Goal: Task Accomplishment & Management: Use online tool/utility

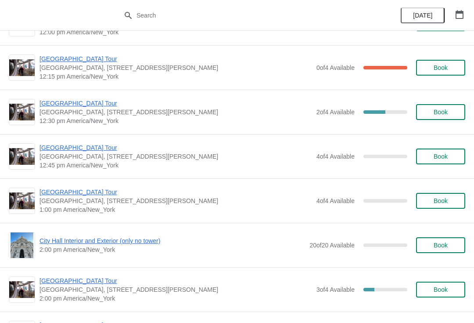
scroll to position [1347, 0]
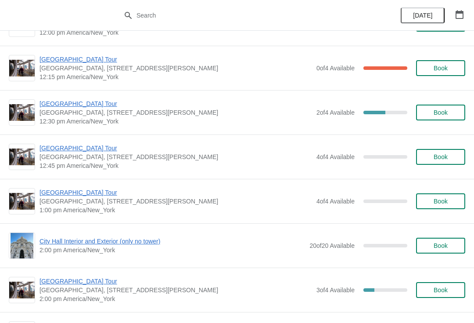
click at [71, 152] on span "[GEOGRAPHIC_DATA] Tour" at bounding box center [175, 148] width 273 height 9
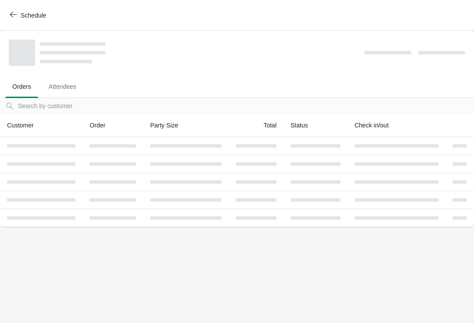
scroll to position [0, 0]
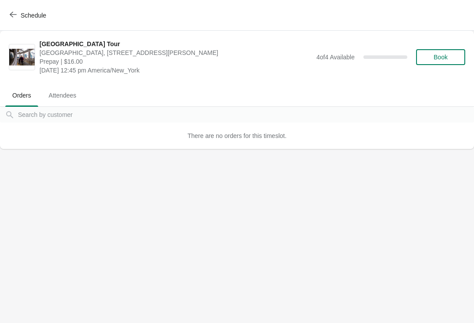
click at [17, 13] on span "Schedule" at bounding box center [28, 15] width 35 height 8
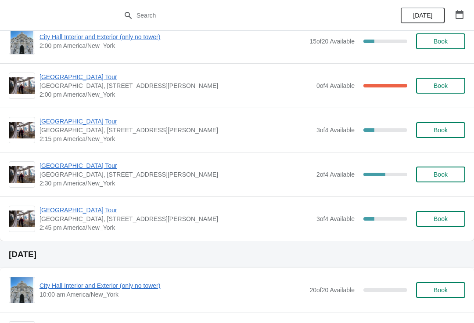
scroll to position [678, 0]
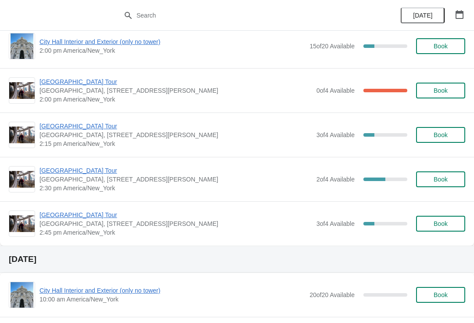
click at [446, 174] on button "Book" at bounding box center [440, 179] width 49 height 16
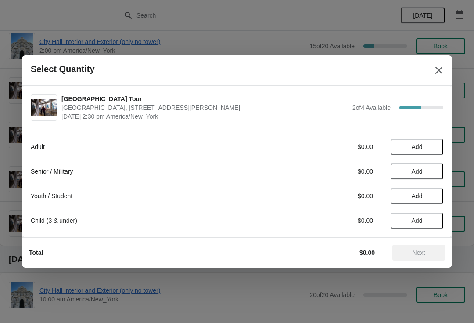
click at [419, 171] on span "Add" at bounding box center [417, 171] width 11 height 7
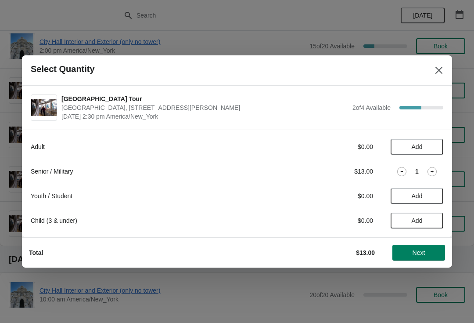
click at [441, 173] on div "1" at bounding box center [417, 171] width 53 height 9
click at [434, 171] on icon at bounding box center [431, 171] width 9 height 9
click at [424, 195] on span "Add" at bounding box center [417, 195] width 37 height 7
click at [434, 194] on icon at bounding box center [431, 195] width 9 height 9
click at [426, 254] on span "Next" at bounding box center [418, 252] width 39 height 7
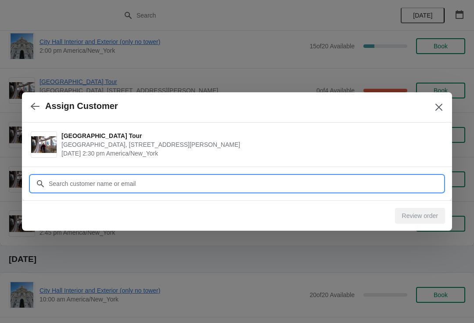
click at [64, 176] on input "Customer" at bounding box center [245, 184] width 395 height 16
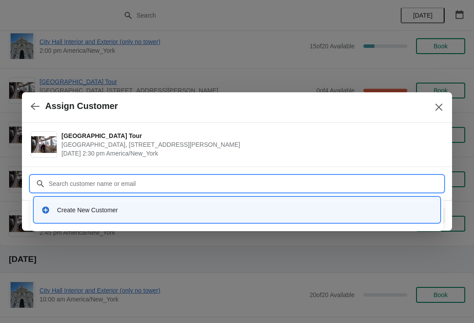
type input "S"
click at [84, 215] on div "Create New Customer" at bounding box center [237, 210] width 399 height 18
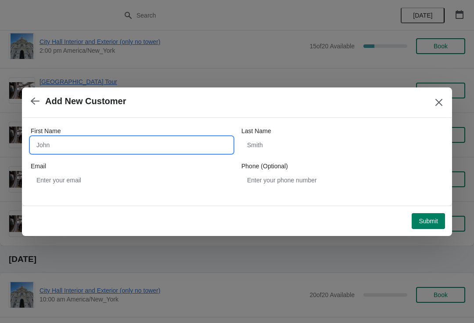
click at [54, 138] on input "First Name" at bounding box center [132, 145] width 202 height 16
type input "Anke"
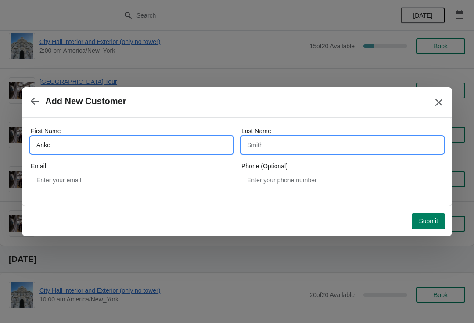
click at [251, 141] on input "Last Name" at bounding box center [342, 145] width 202 height 16
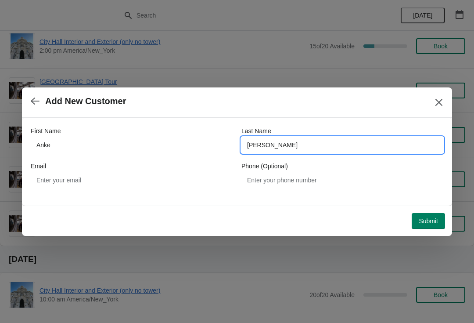
type input "ziehme"
click at [431, 224] on span "Submit" at bounding box center [428, 220] width 19 height 7
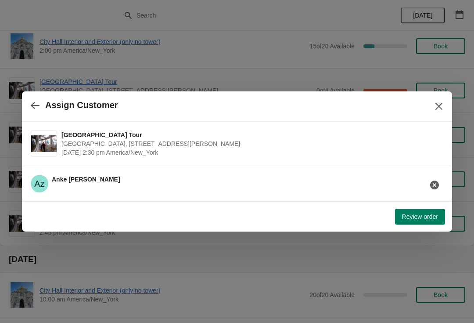
click at [424, 218] on span "Review order" at bounding box center [420, 216] width 36 height 7
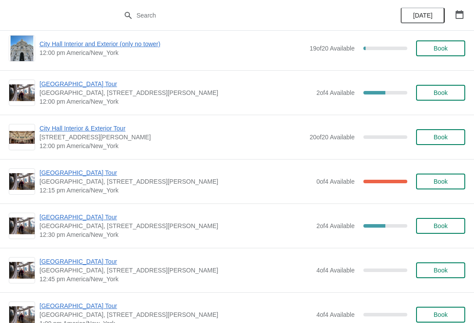
scroll to position [1232, 0]
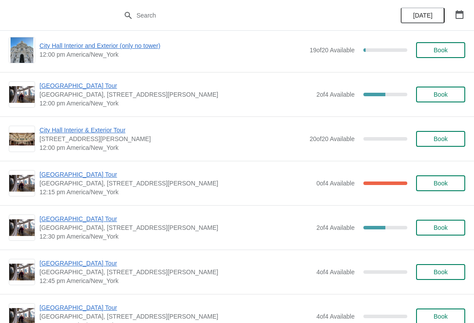
click at [439, 94] on span "Book" at bounding box center [441, 94] width 14 height 7
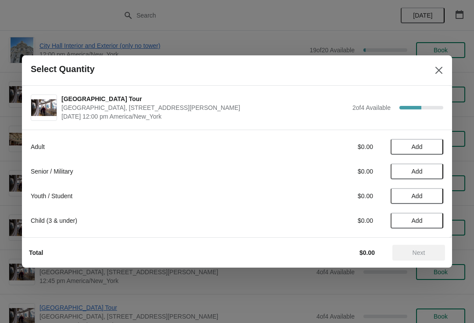
click at [416, 144] on span "Add" at bounding box center [417, 146] width 11 height 7
click at [410, 253] on span "Next" at bounding box center [418, 252] width 39 height 7
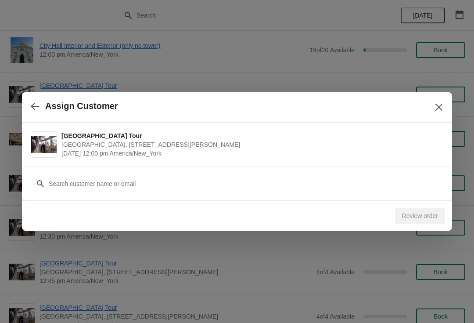
click at [44, 184] on icon at bounding box center [40, 183] width 9 height 9
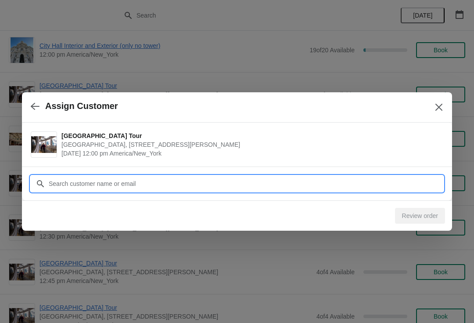
click at [62, 184] on input "Customer" at bounding box center [245, 184] width 395 height 16
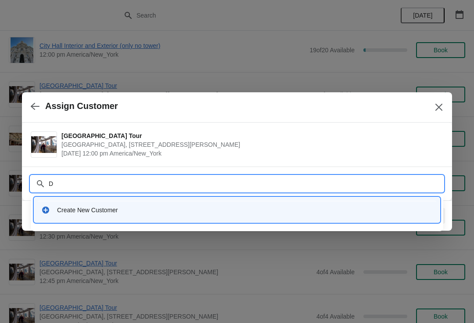
type input "D"
click at [69, 215] on div "Create New Customer" at bounding box center [237, 210] width 399 height 18
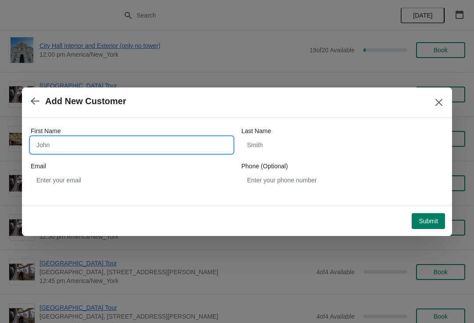
click at [55, 147] on input "First Name" at bounding box center [132, 145] width 202 height 16
type input "Norah"
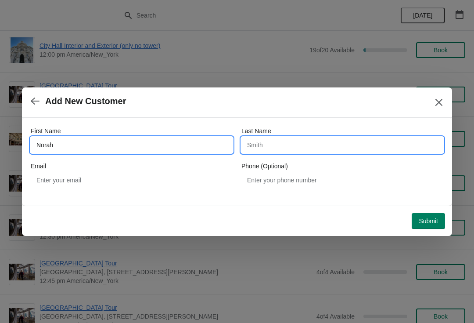
click at [258, 139] on input "Last Name" at bounding box center [342, 145] width 202 height 16
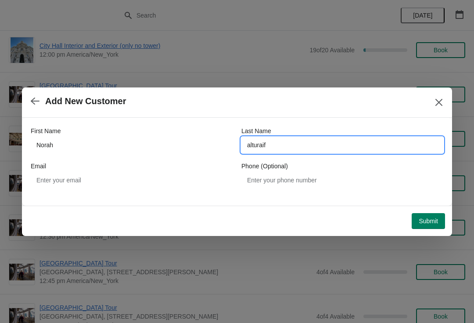
type input "alturaif"
click at [427, 215] on button "Submit" at bounding box center [428, 221] width 33 height 16
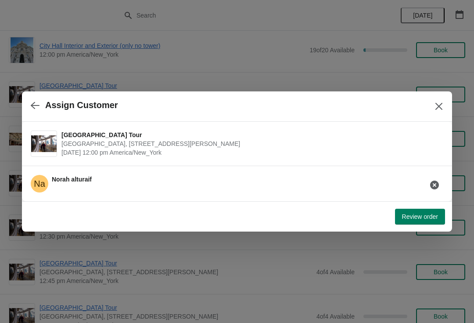
click at [424, 209] on button "Review order" at bounding box center [420, 216] width 50 height 16
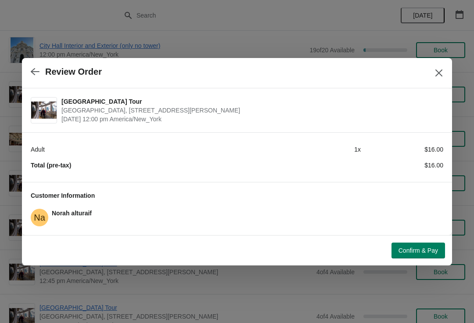
click at [420, 251] on span "Confirm & Pay" at bounding box center [418, 250] width 39 height 7
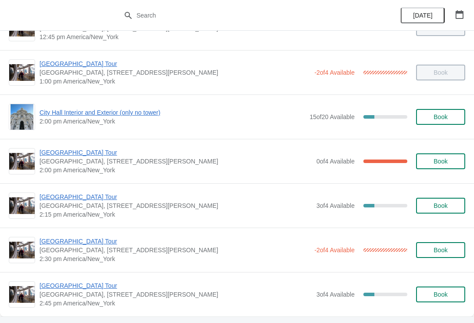
scroll to position [606, 0]
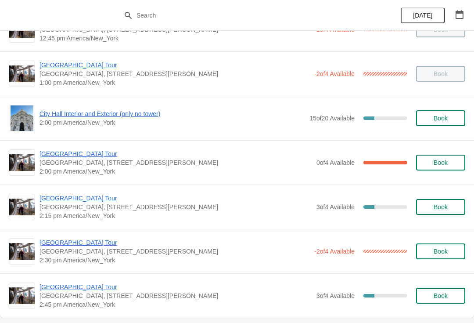
click at [77, 118] on span "City Hall Interior and Exterior (only no tower)" at bounding box center [172, 113] width 266 height 9
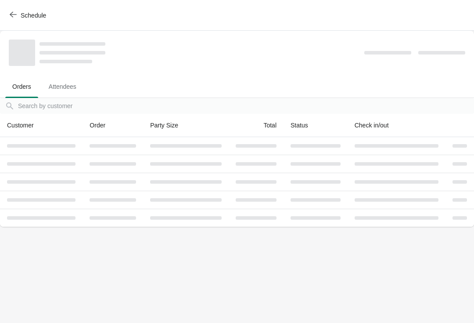
scroll to position [0, 0]
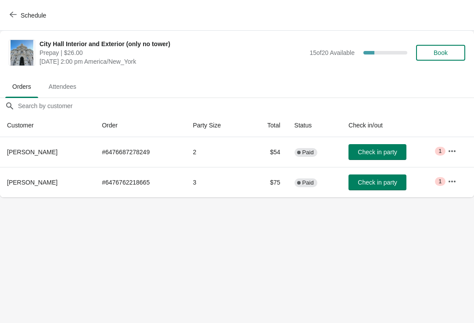
click at [13, 14] on icon "button" at bounding box center [13, 14] width 7 height 7
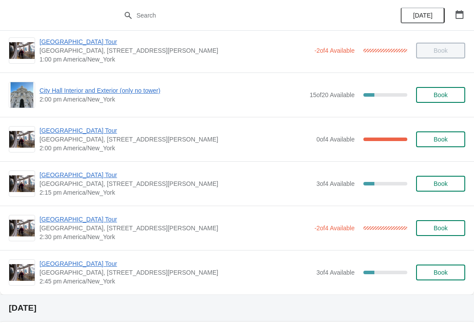
scroll to position [625, 0]
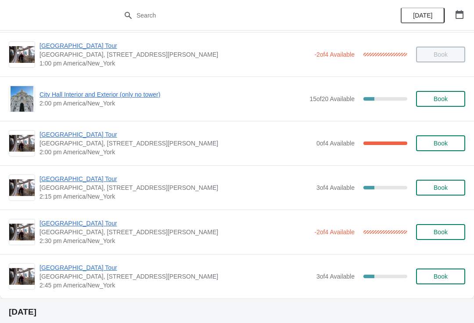
click at [91, 98] on span "City Hall Interior and Exterior (only no tower)" at bounding box center [172, 94] width 266 height 9
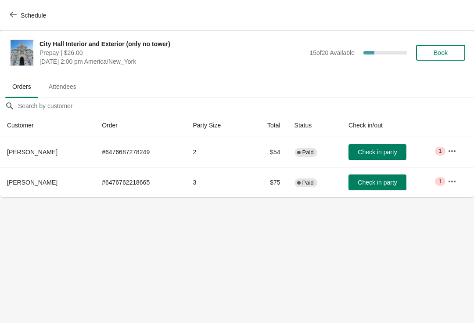
click at [22, 16] on span "Schedule" at bounding box center [33, 15] width 25 height 7
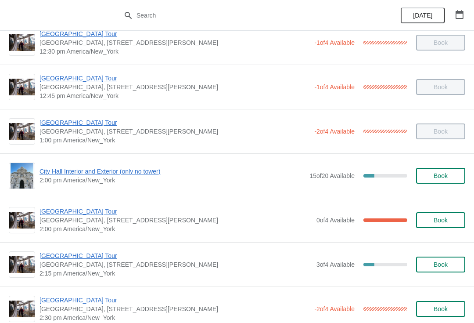
scroll to position [553, 0]
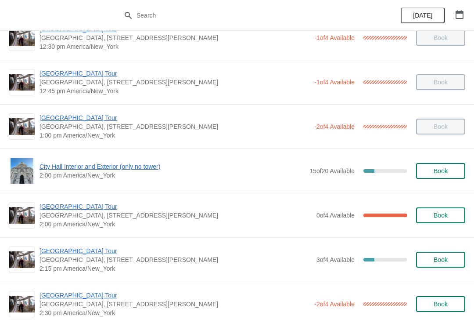
click at [57, 210] on span "[GEOGRAPHIC_DATA] Tour" at bounding box center [175, 206] width 273 height 9
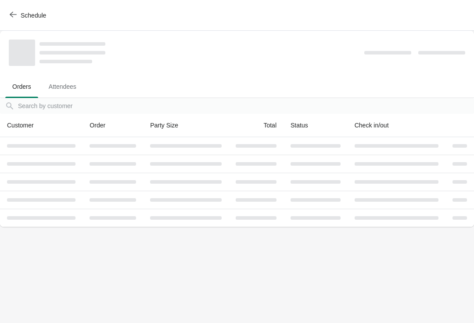
scroll to position [0, 0]
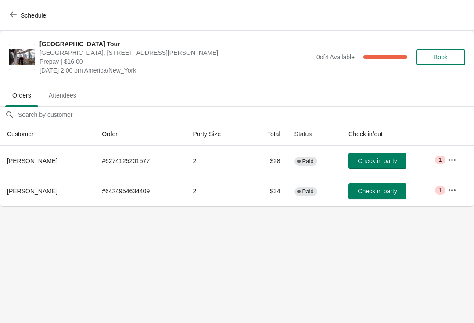
click at [369, 194] on span "Check in party" at bounding box center [377, 190] width 39 height 7
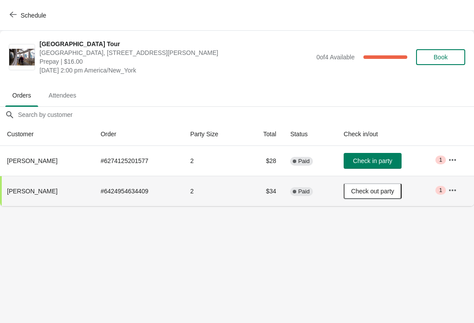
click at [14, 18] on span "button" at bounding box center [13, 15] width 7 height 8
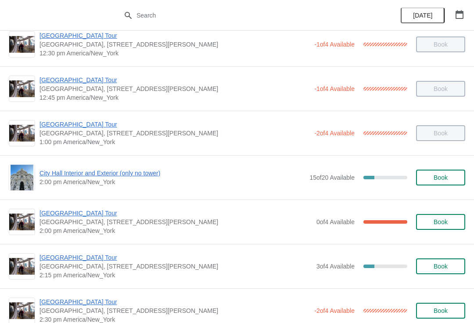
scroll to position [535, 0]
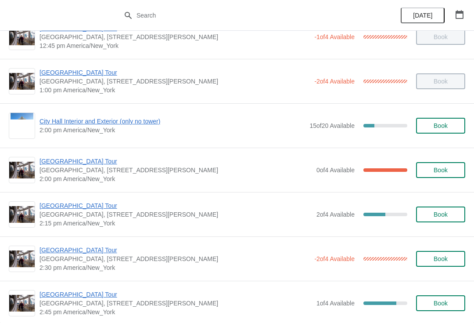
scroll to position [599, 0]
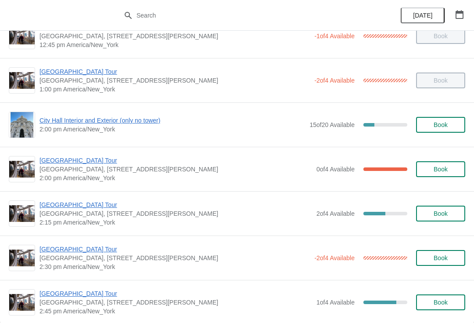
click at [276, 121] on span "City Hall Interior and Exterior (only no tower)" at bounding box center [172, 120] width 266 height 9
